Goal: Task Accomplishment & Management: Manage account settings

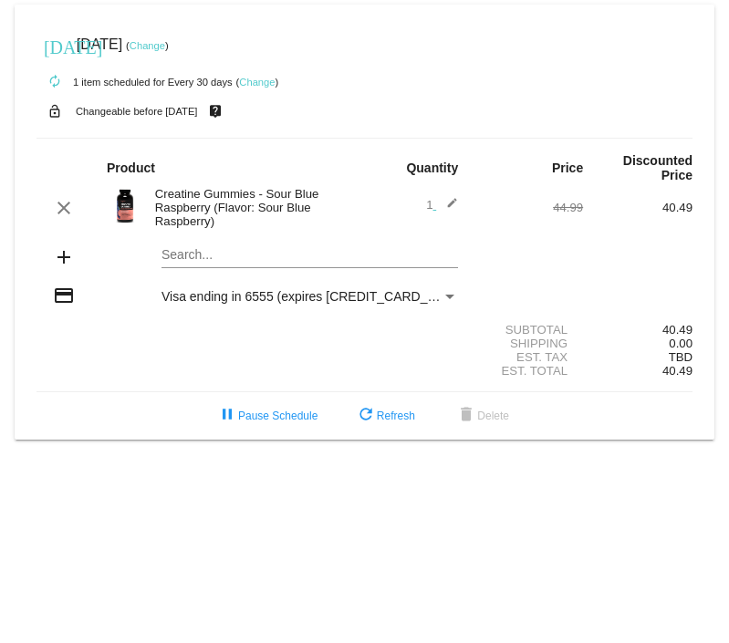
click at [252, 85] on link "Change" at bounding box center [257, 82] width 36 height 11
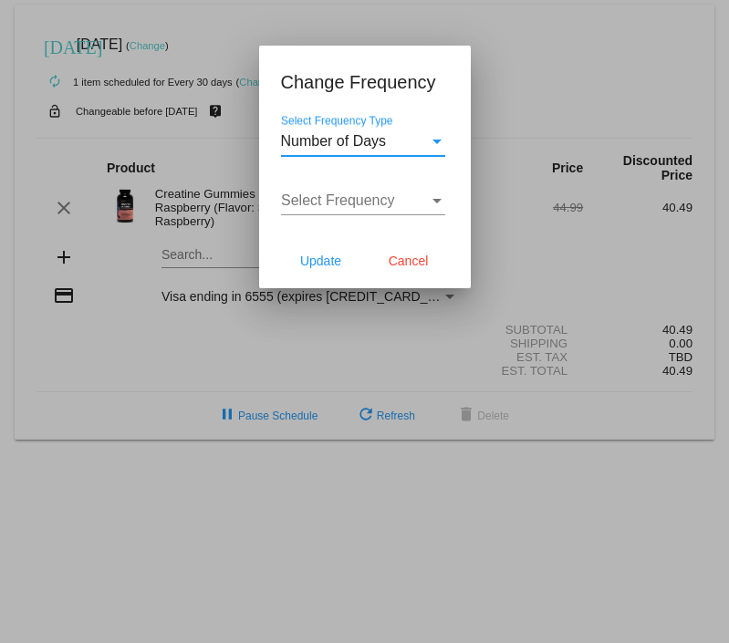
click at [348, 146] on span "Number of Days" at bounding box center [334, 141] width 106 height 16
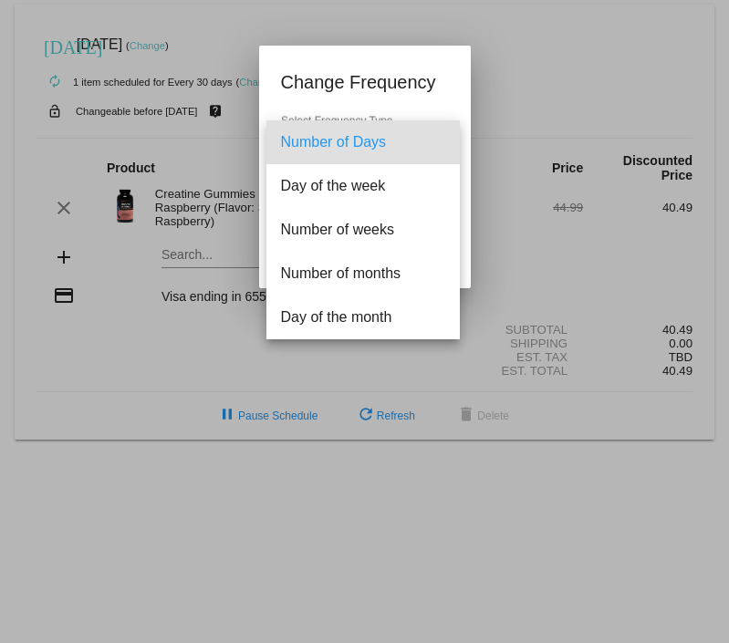
click at [329, 503] on div at bounding box center [364, 321] width 729 height 643
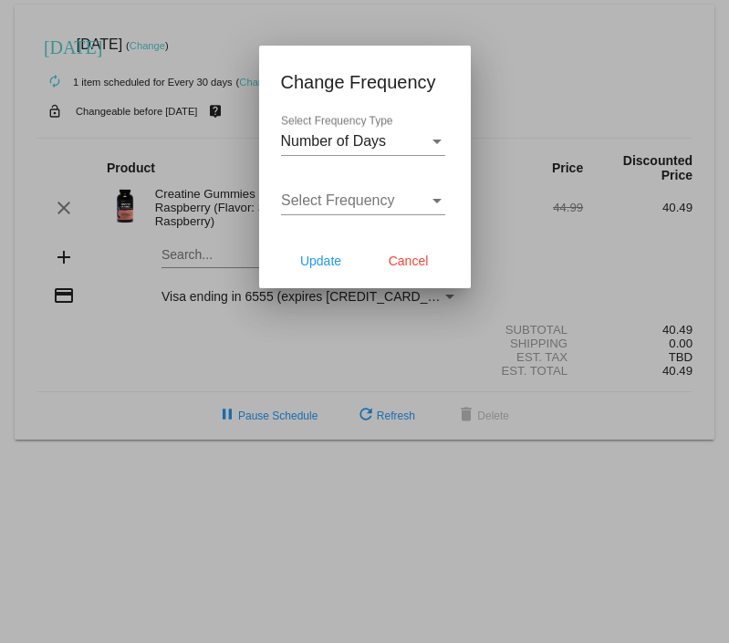
click at [357, 197] on span "Select Frequency" at bounding box center [338, 200] width 114 height 16
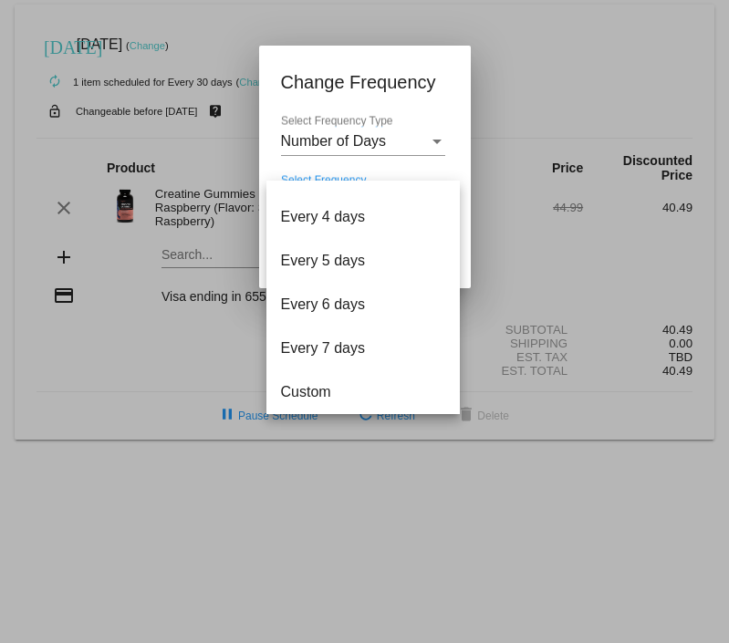
scroll to position [73, 0]
click at [299, 473] on div at bounding box center [364, 321] width 729 height 643
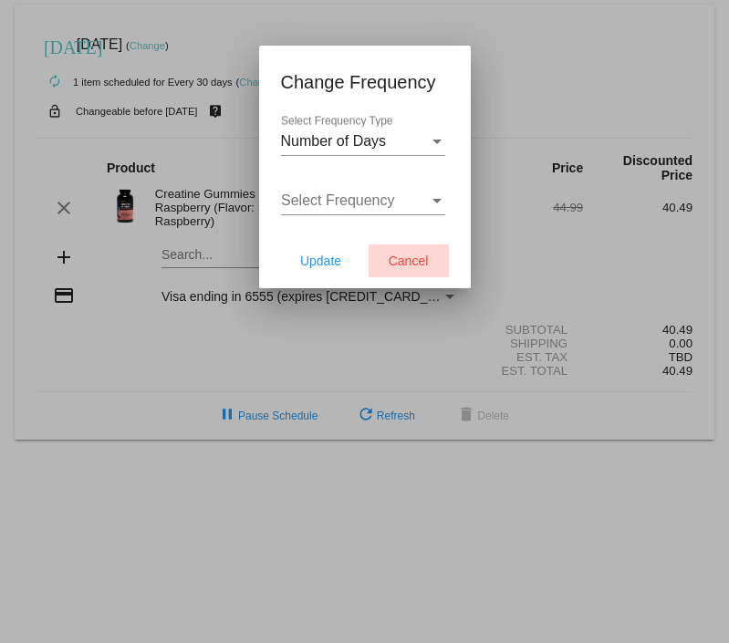
click at [419, 267] on span "Cancel" at bounding box center [408, 260] width 40 height 15
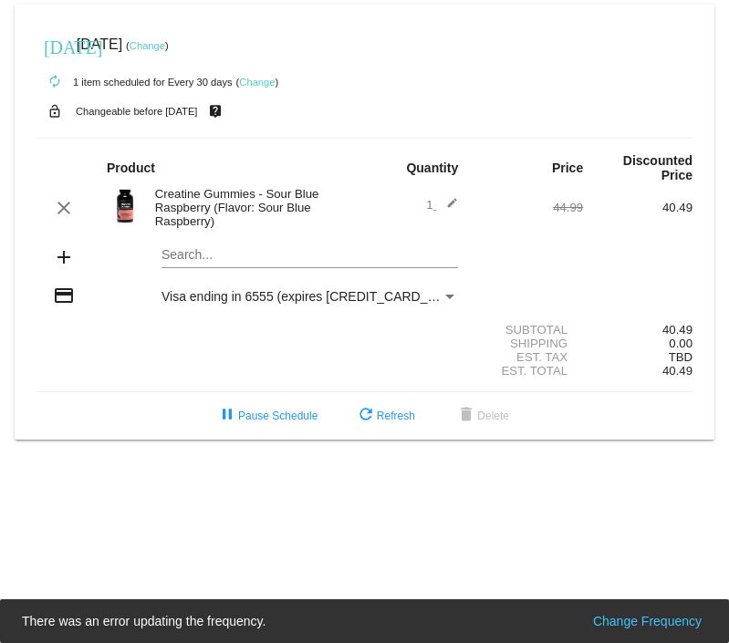
click at [165, 47] on link "Change" at bounding box center [147, 45] width 36 height 11
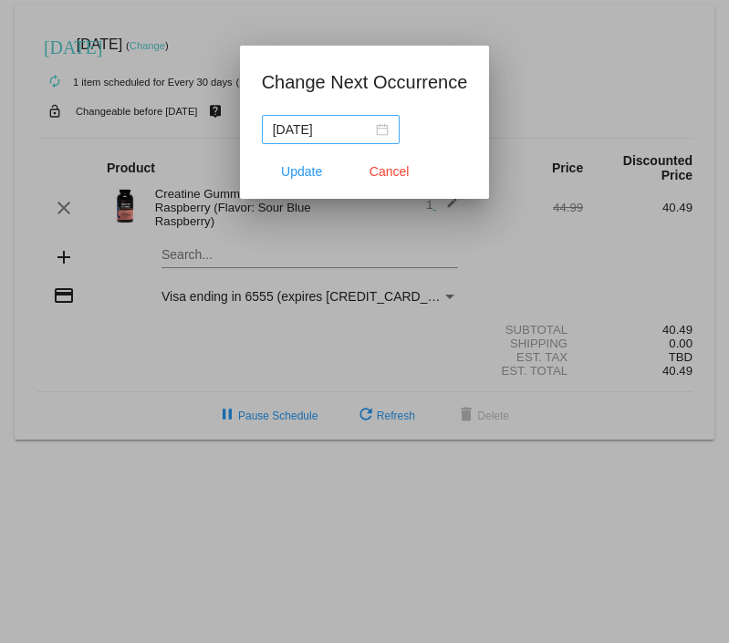
click at [371, 125] on div "[DATE]" at bounding box center [331, 129] width 116 height 20
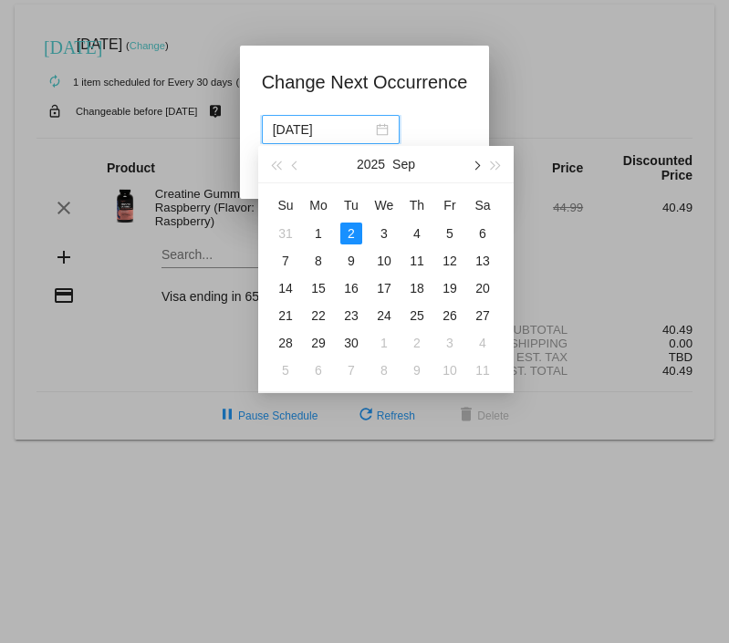
click at [474, 168] on span "button" at bounding box center [475, 165] width 9 height 9
click at [298, 174] on button "button" at bounding box center [295, 164] width 20 height 36
click at [477, 164] on span "button" at bounding box center [475, 165] width 9 height 9
click at [353, 263] on div "7" at bounding box center [351, 261] width 22 height 22
type input "[DATE]"
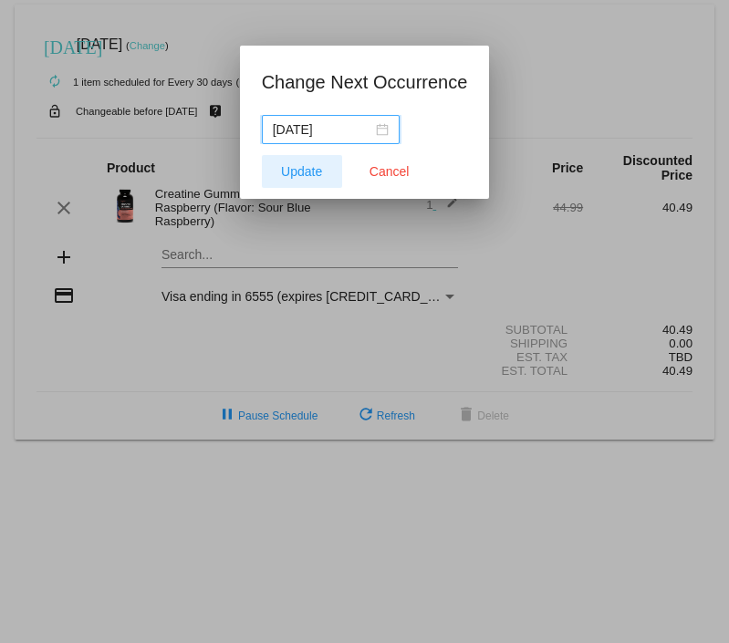
click at [304, 167] on span "Update" at bounding box center [301, 171] width 41 height 15
